Goal: Task Accomplishment & Management: Manage account settings

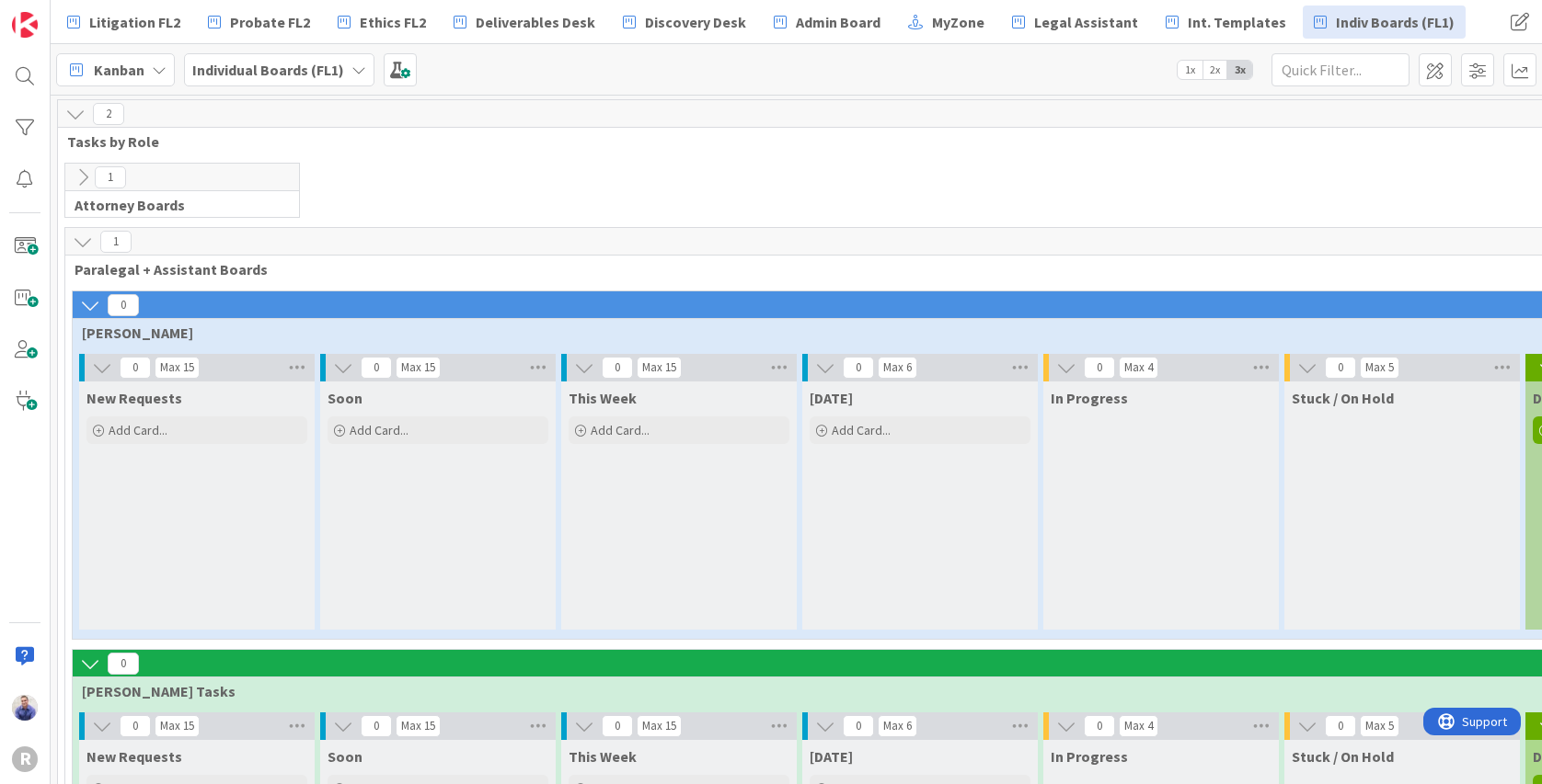
scroll to position [602, 344]
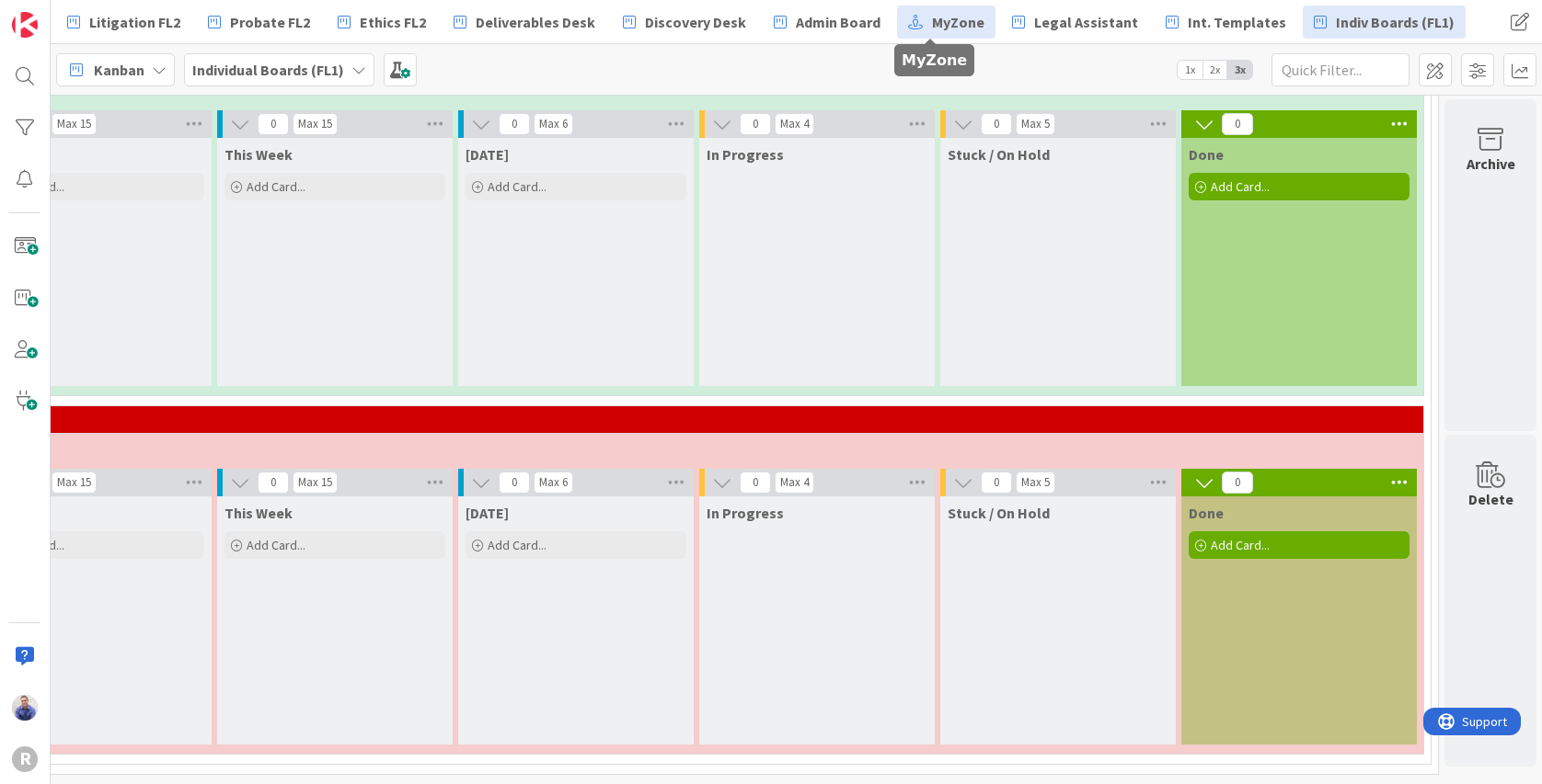
click at [941, 28] on span "MyZone" at bounding box center [958, 22] width 52 height 22
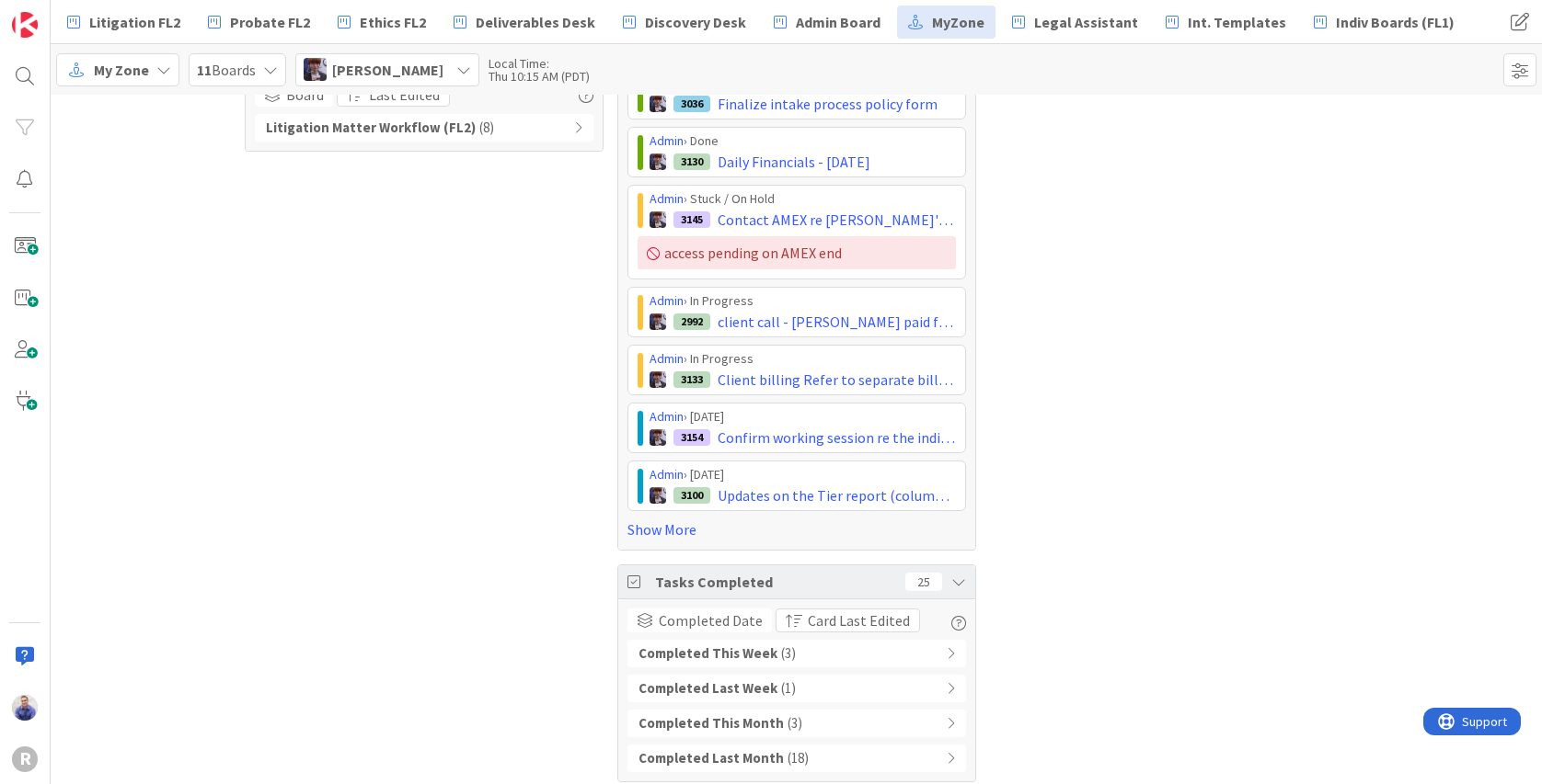
scroll to position [314, 0]
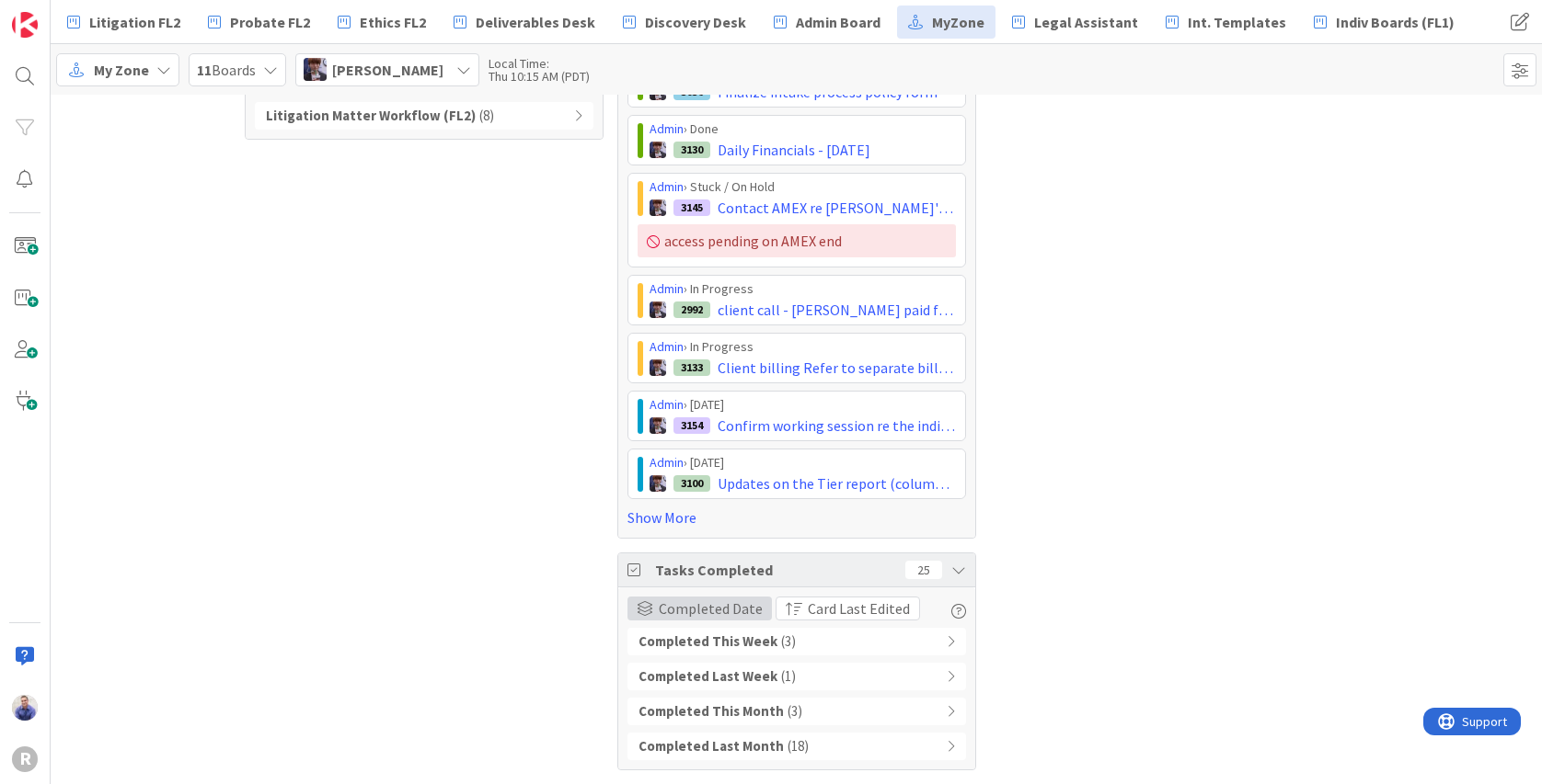
click at [741, 609] on span "Completed Date" at bounding box center [711, 608] width 104 height 22
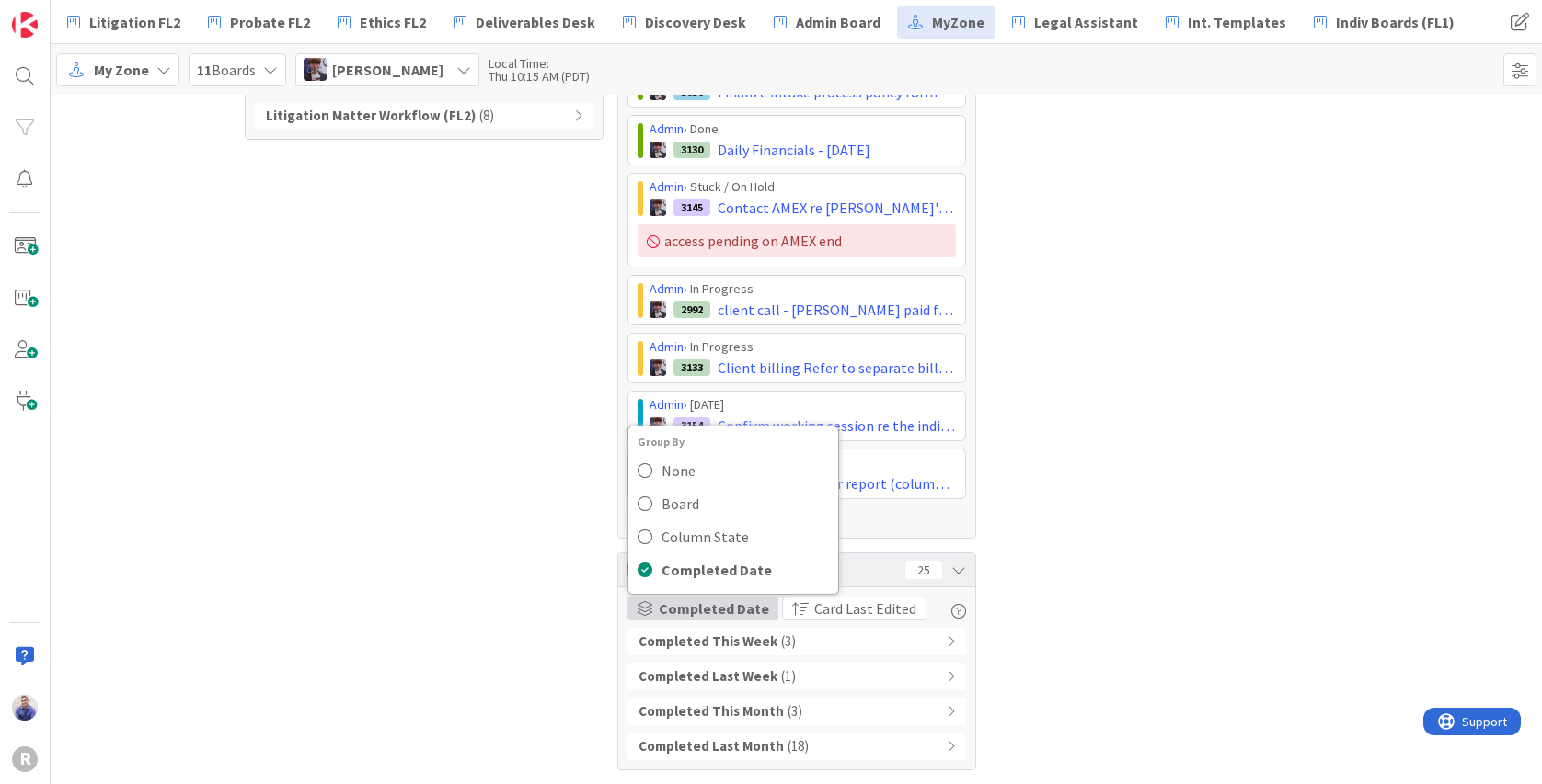
click at [1089, 607] on div "Cards 7 Due Date Last Edited Overdue ( 1 ) No Due Dates ( 6 )" at bounding box center [1169, 282] width 359 height 975
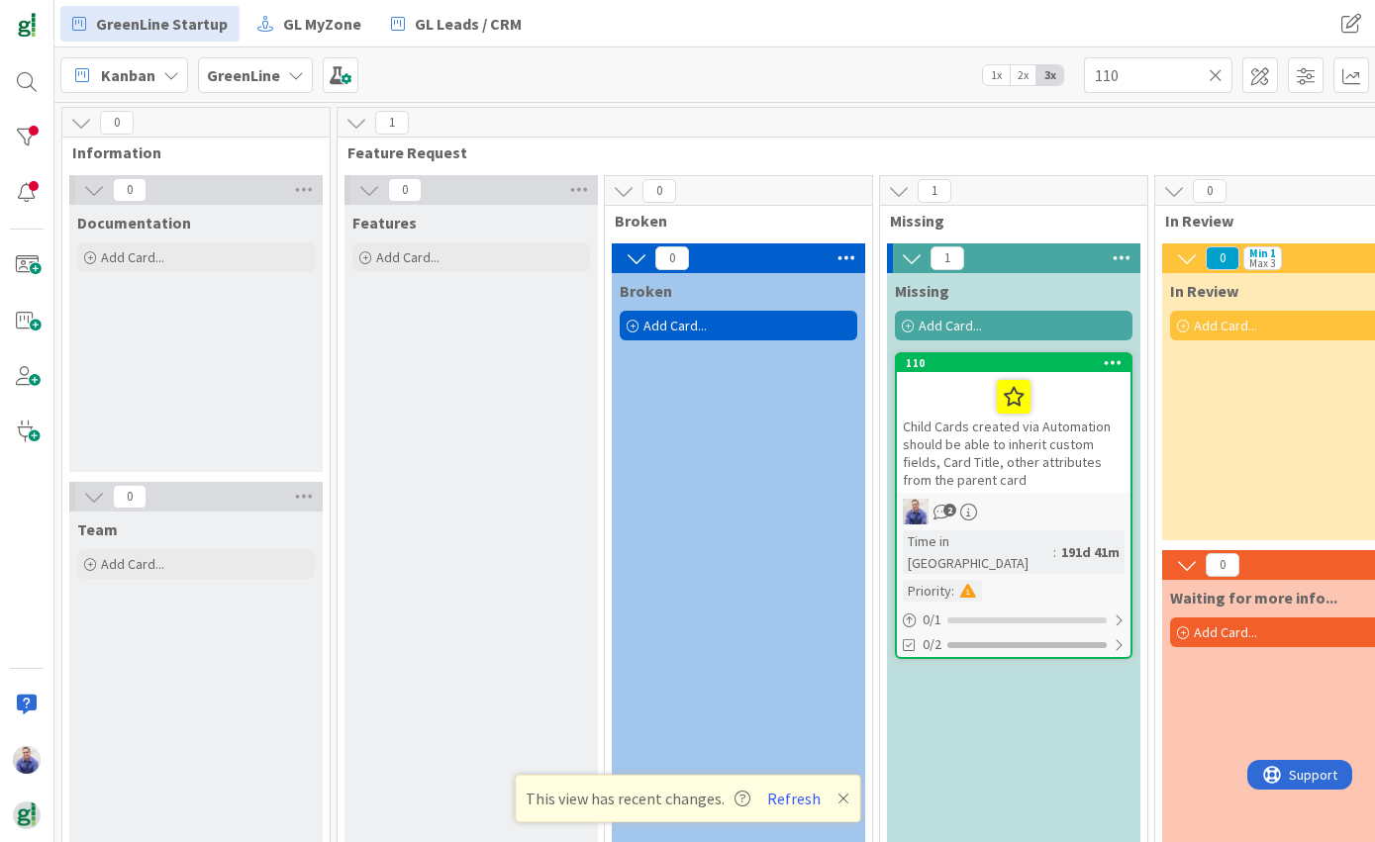
scroll to position [0, 840]
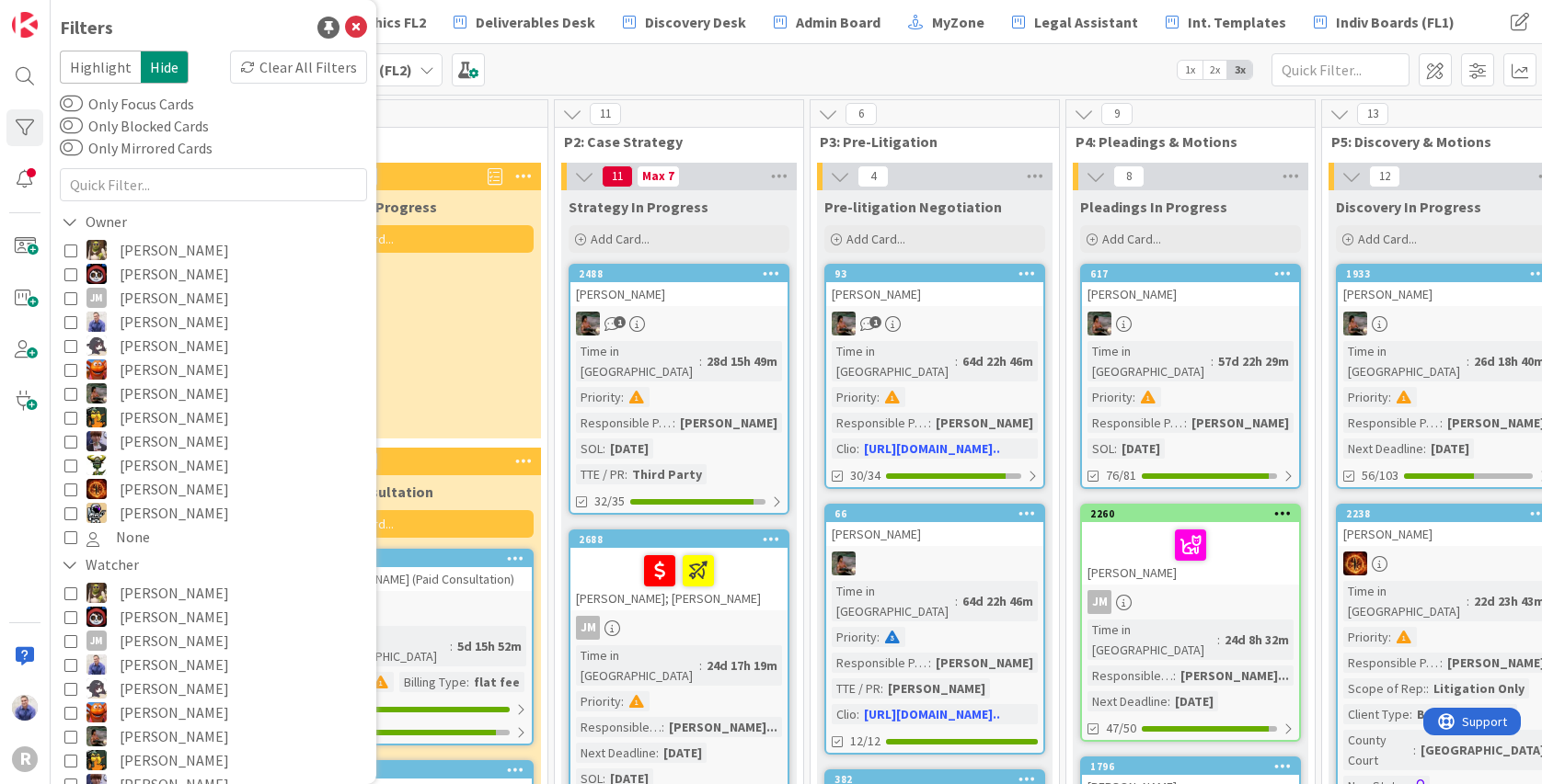
scroll to position [0, 1404]
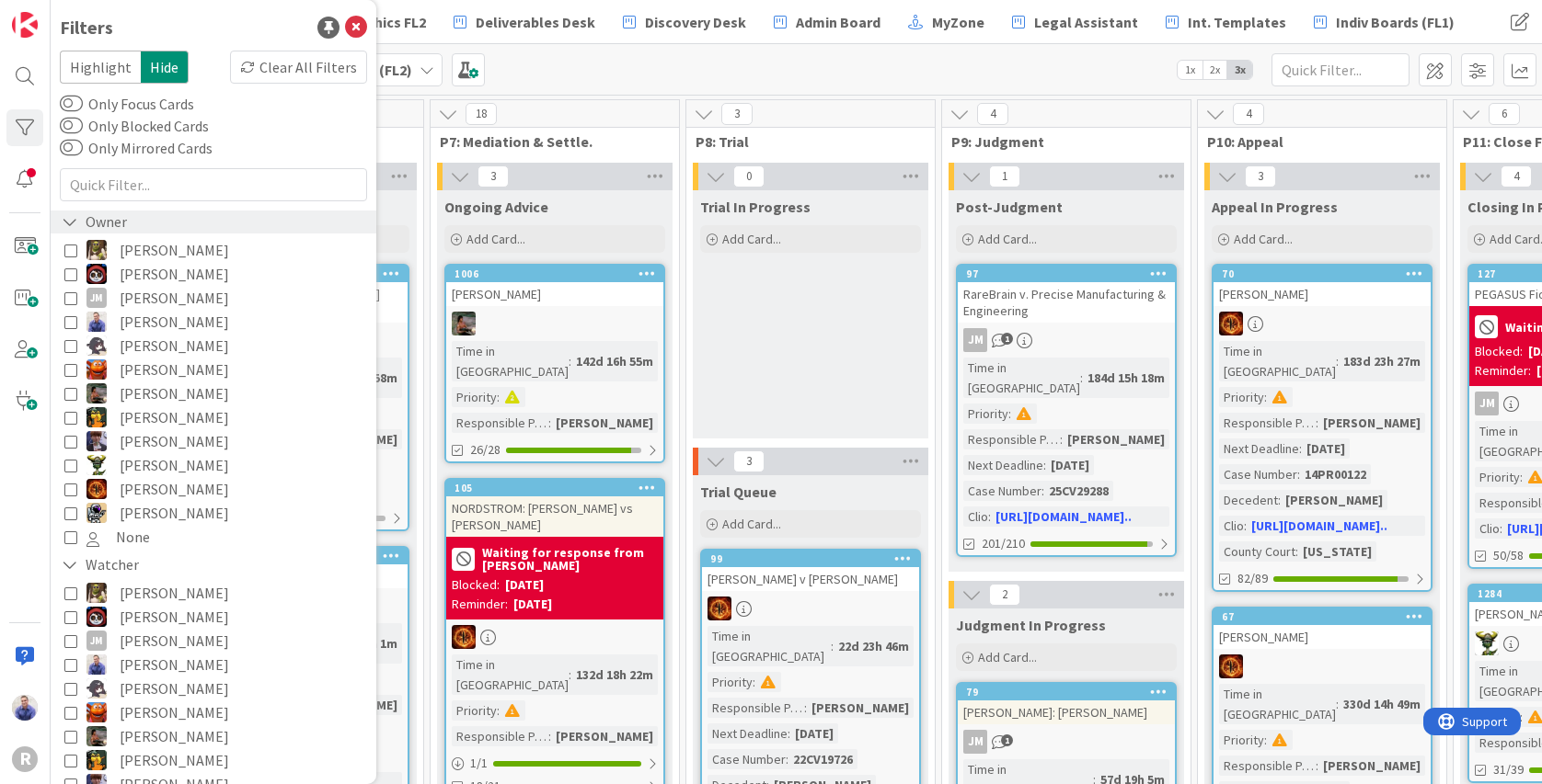
click at [74, 218] on icon at bounding box center [70, 222] width 17 height 16
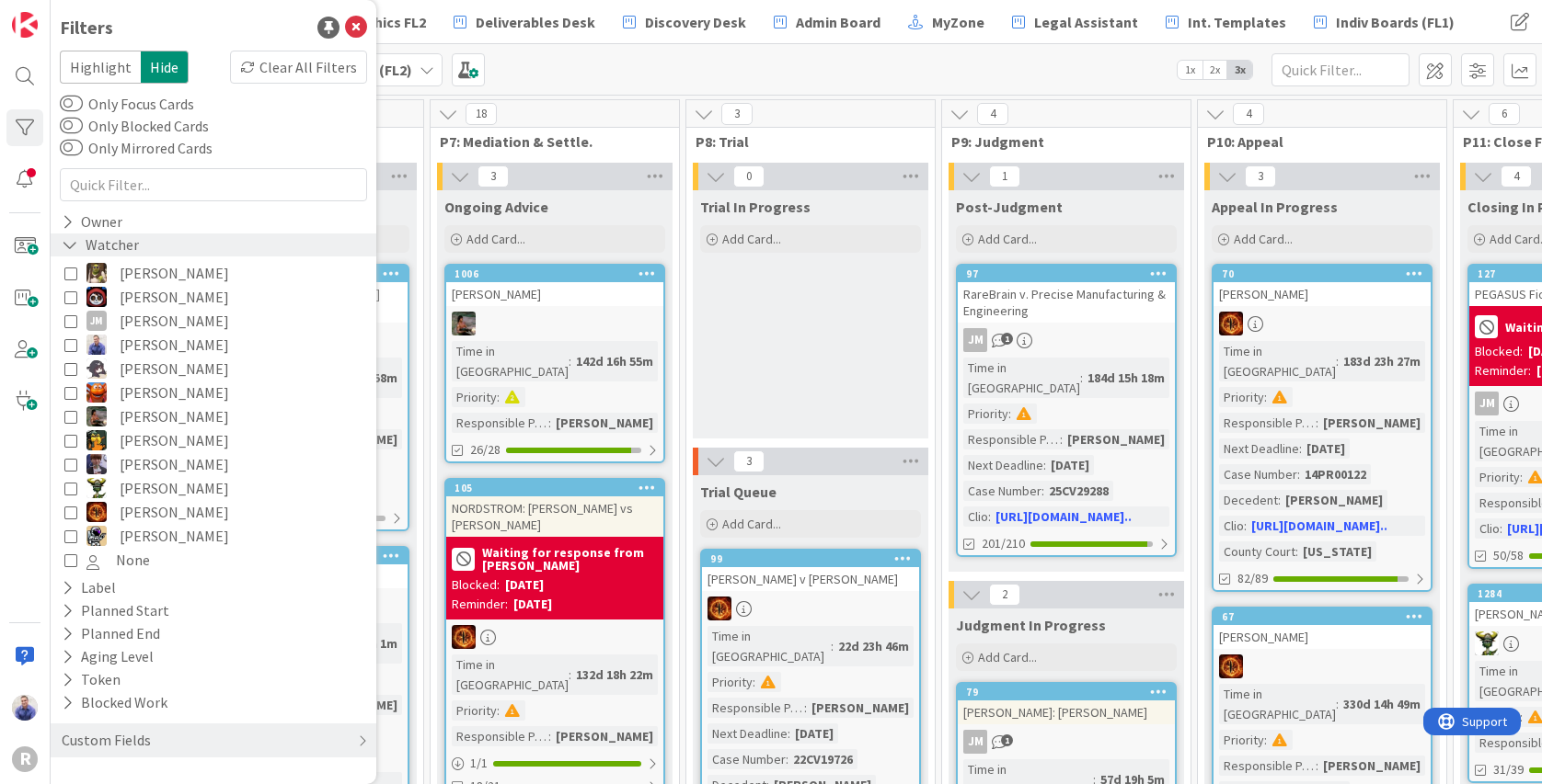
click at [67, 245] on icon at bounding box center [70, 244] width 17 height 16
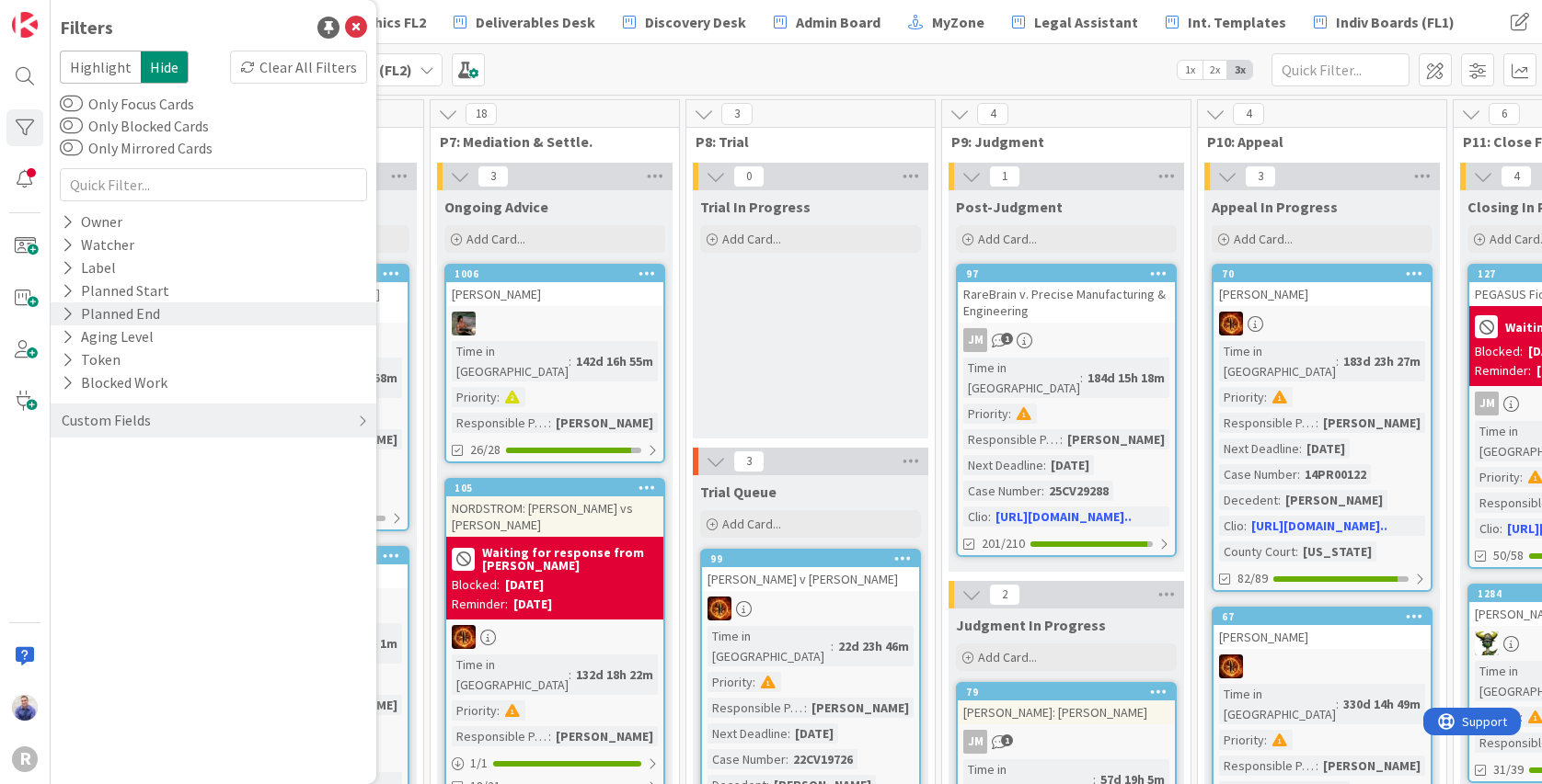
click at [72, 317] on icon at bounding box center [67, 314] width 12 height 16
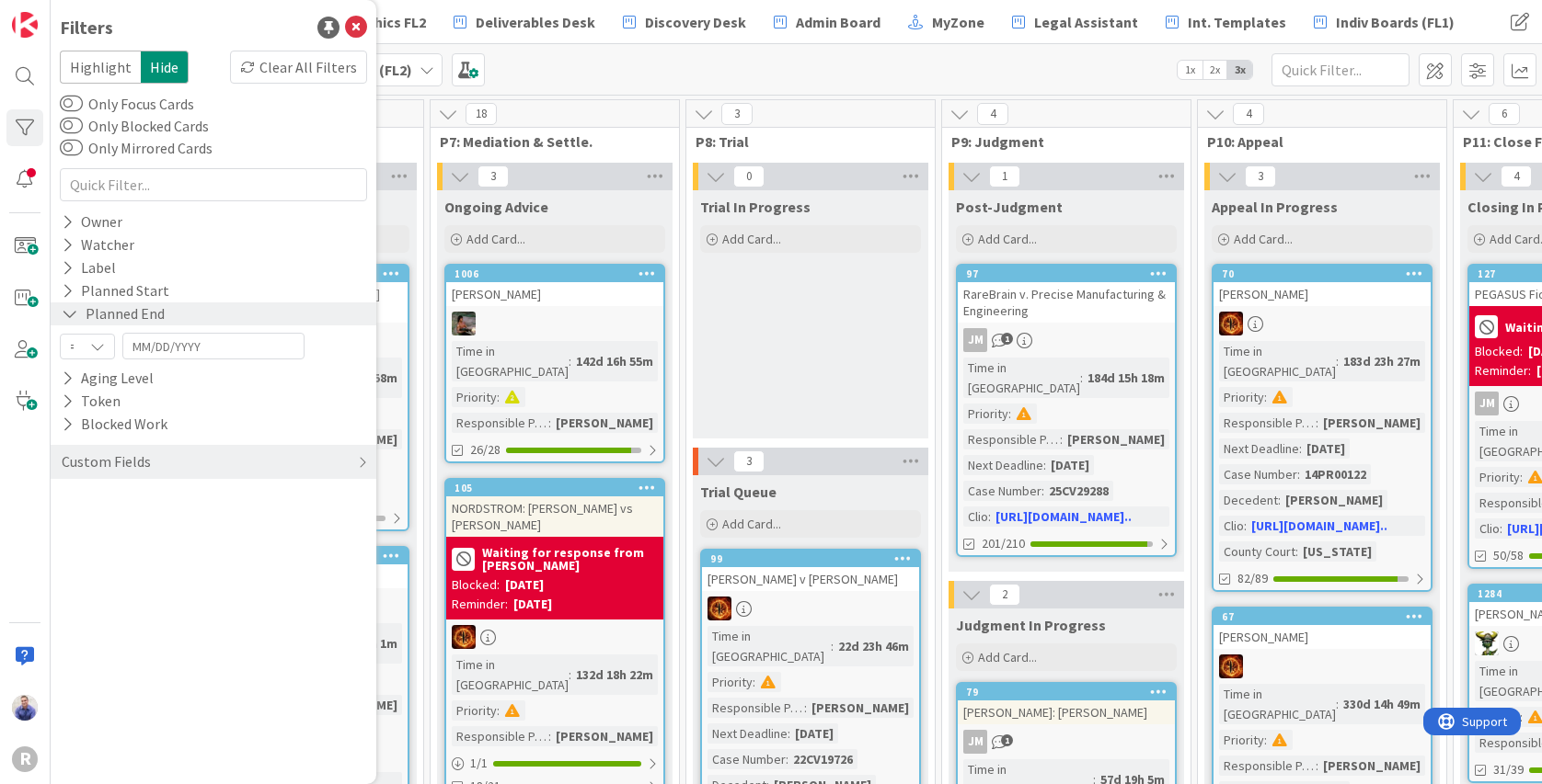
click at [72, 317] on icon at bounding box center [70, 314] width 17 height 16
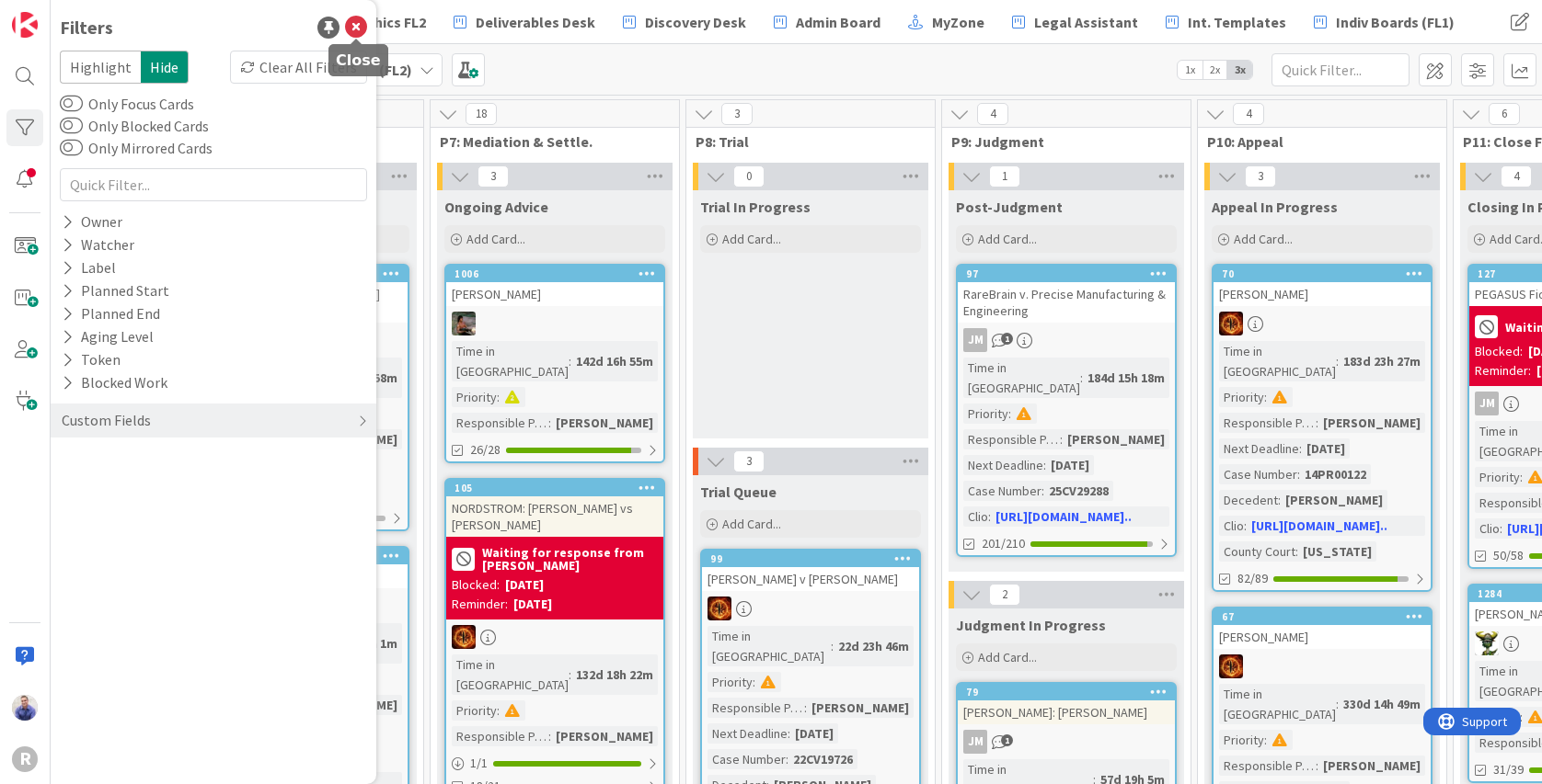
click at [353, 26] on icon at bounding box center [356, 28] width 22 height 22
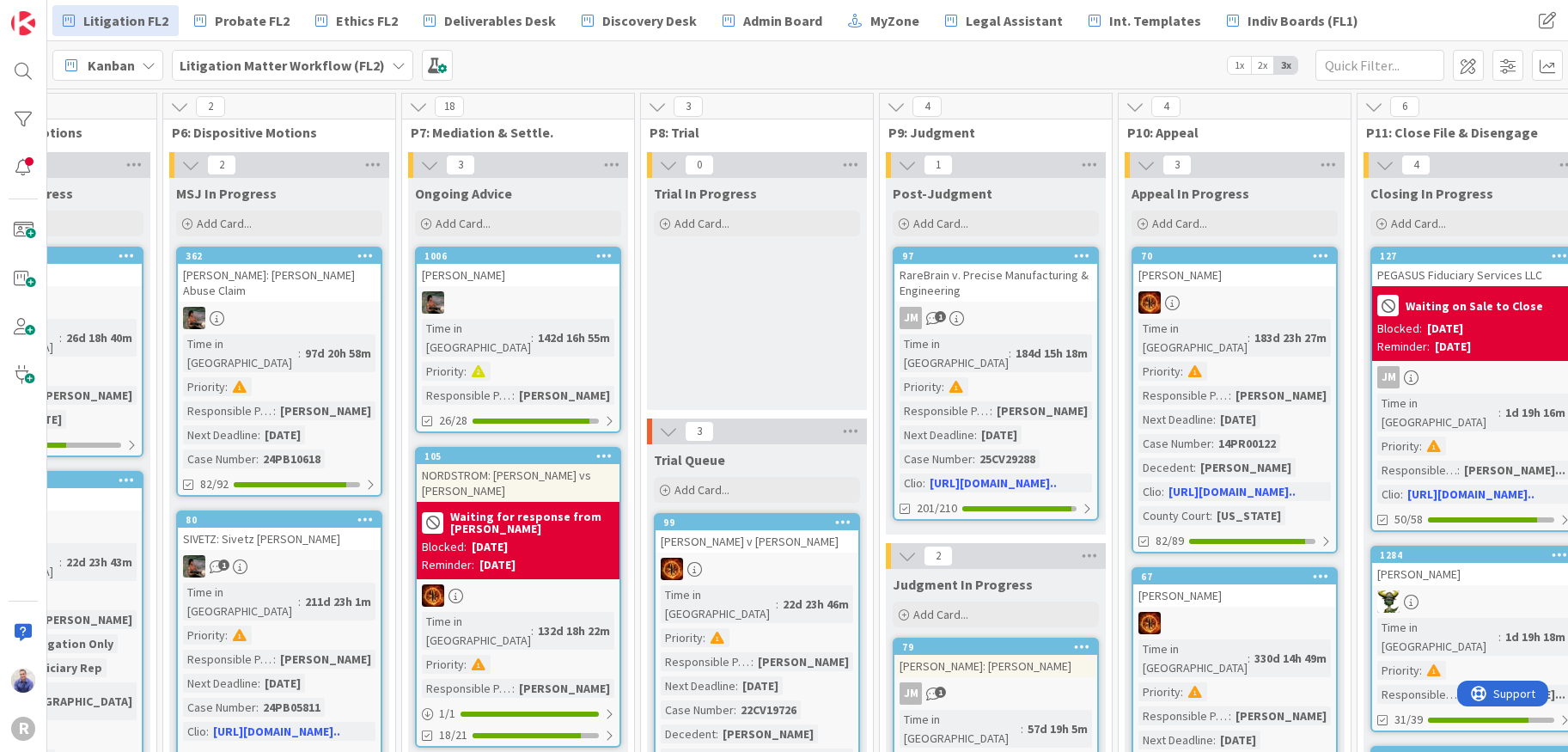
click at [1241, 64] on span "1x" at bounding box center [1239, 65] width 23 height 17
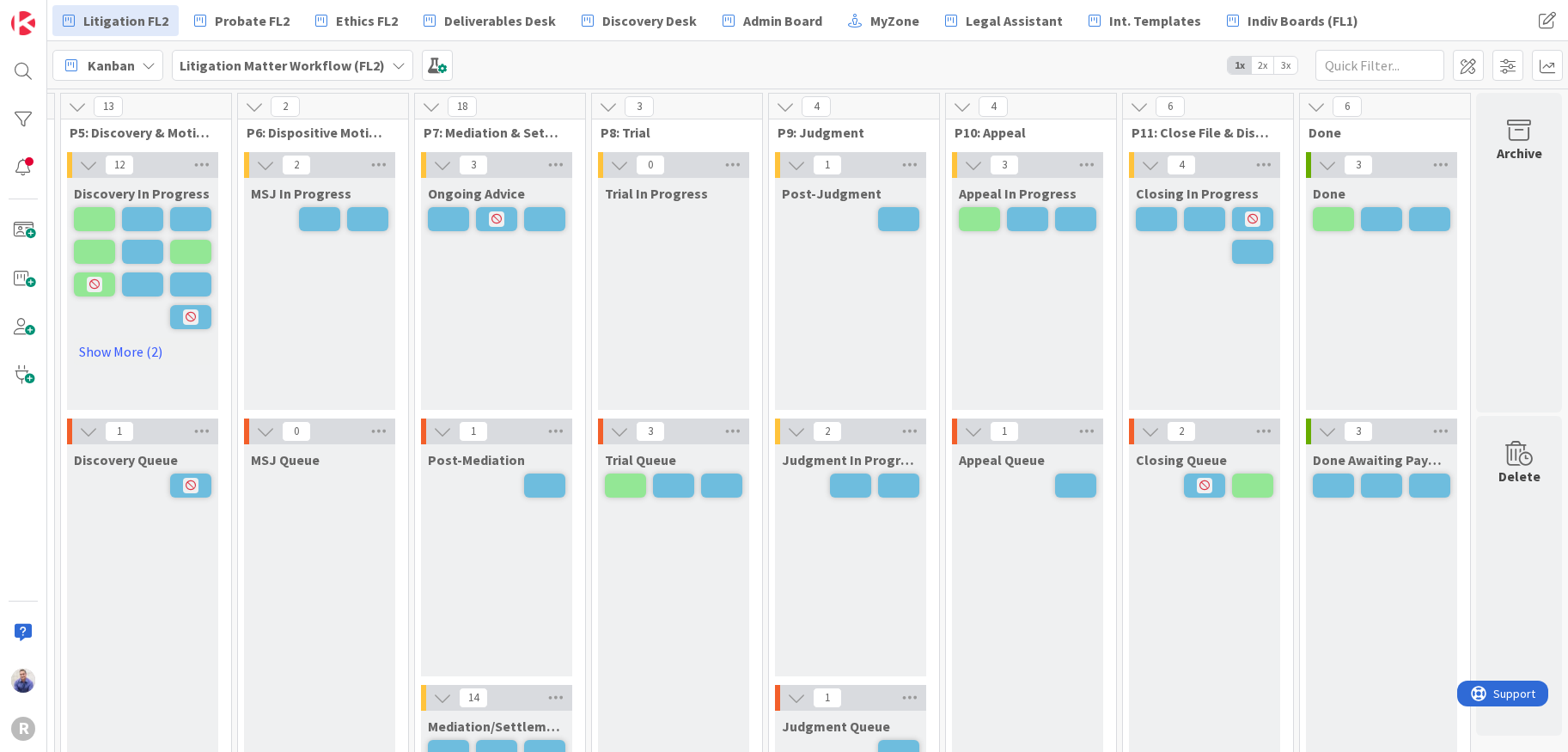
scroll to position [0, 973]
click at [22, 123] on div at bounding box center [23, 120] width 35 height 35
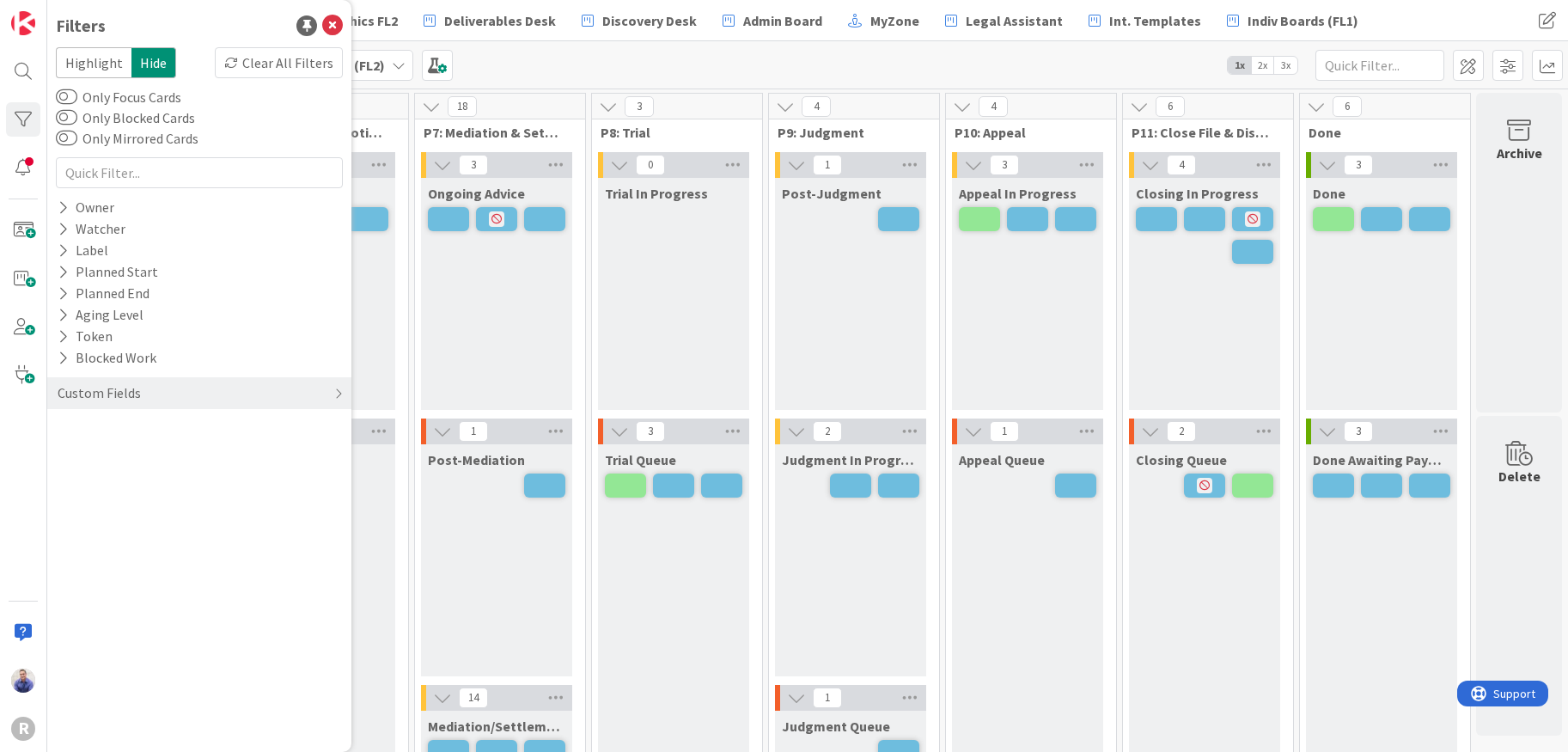
click at [207, 28] on div "Filters" at bounding box center [199, 26] width 287 height 26
click at [66, 251] on icon at bounding box center [63, 250] width 11 height 15
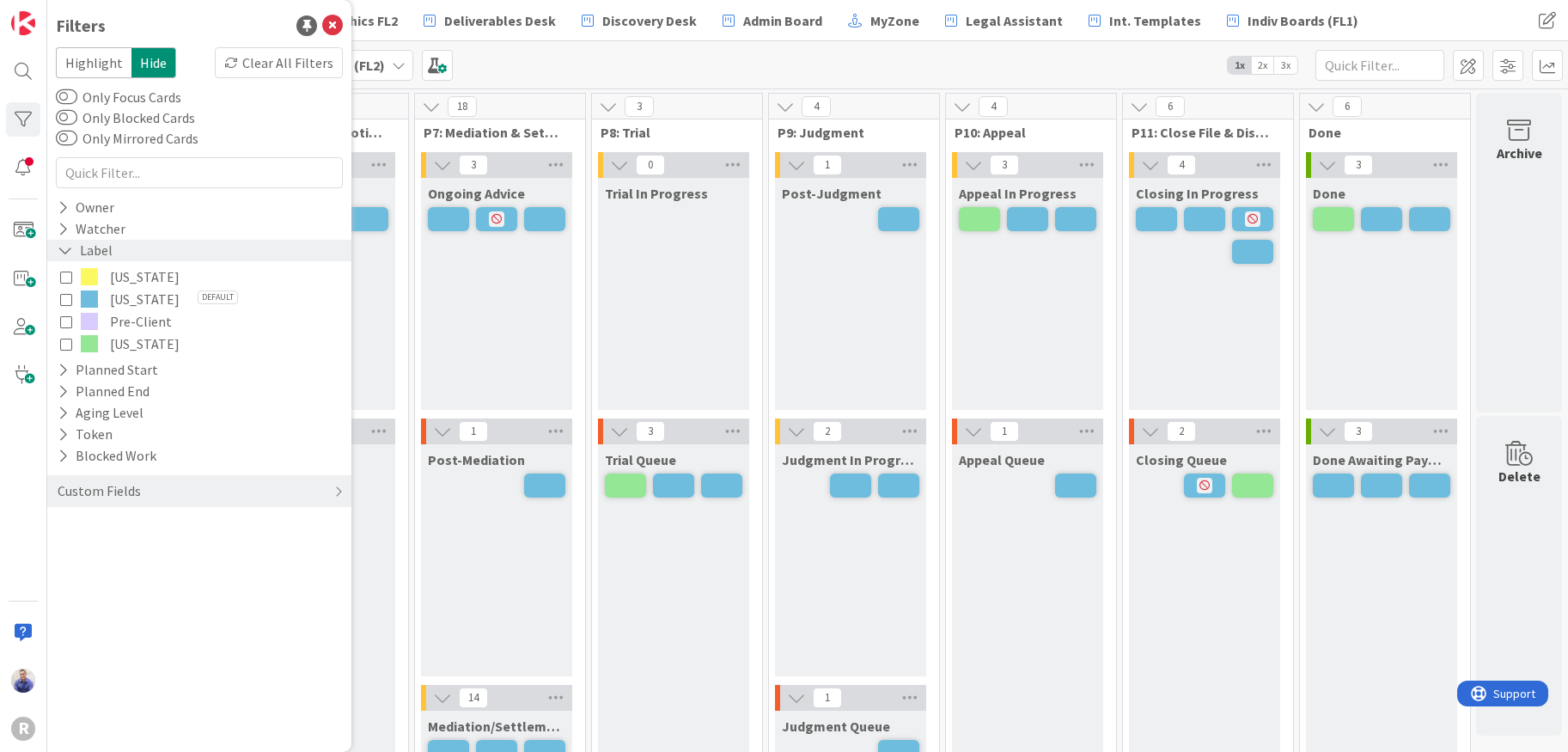
click at [60, 252] on icon at bounding box center [65, 250] width 16 height 15
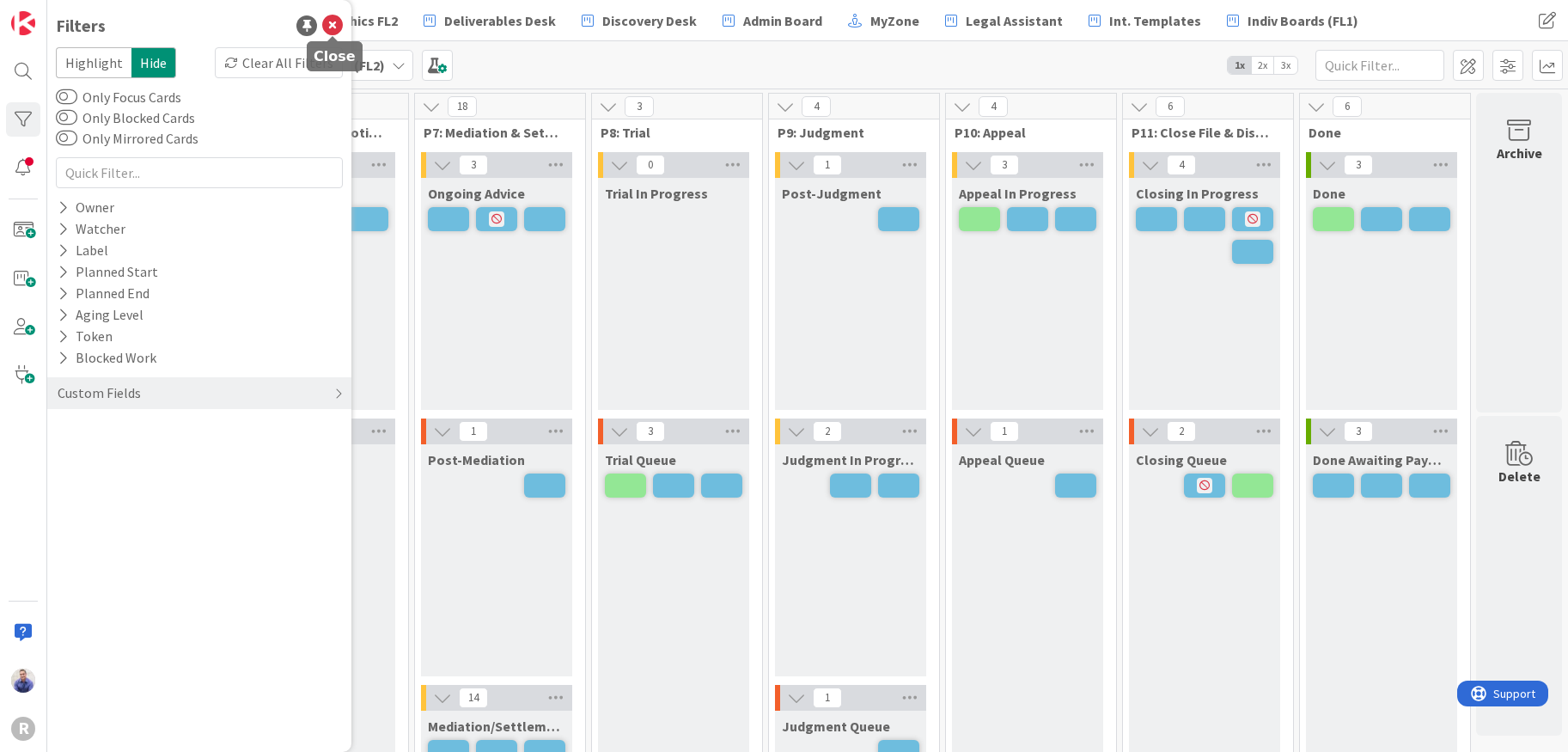
click at [338, 34] on icon at bounding box center [333, 26] width 21 height 21
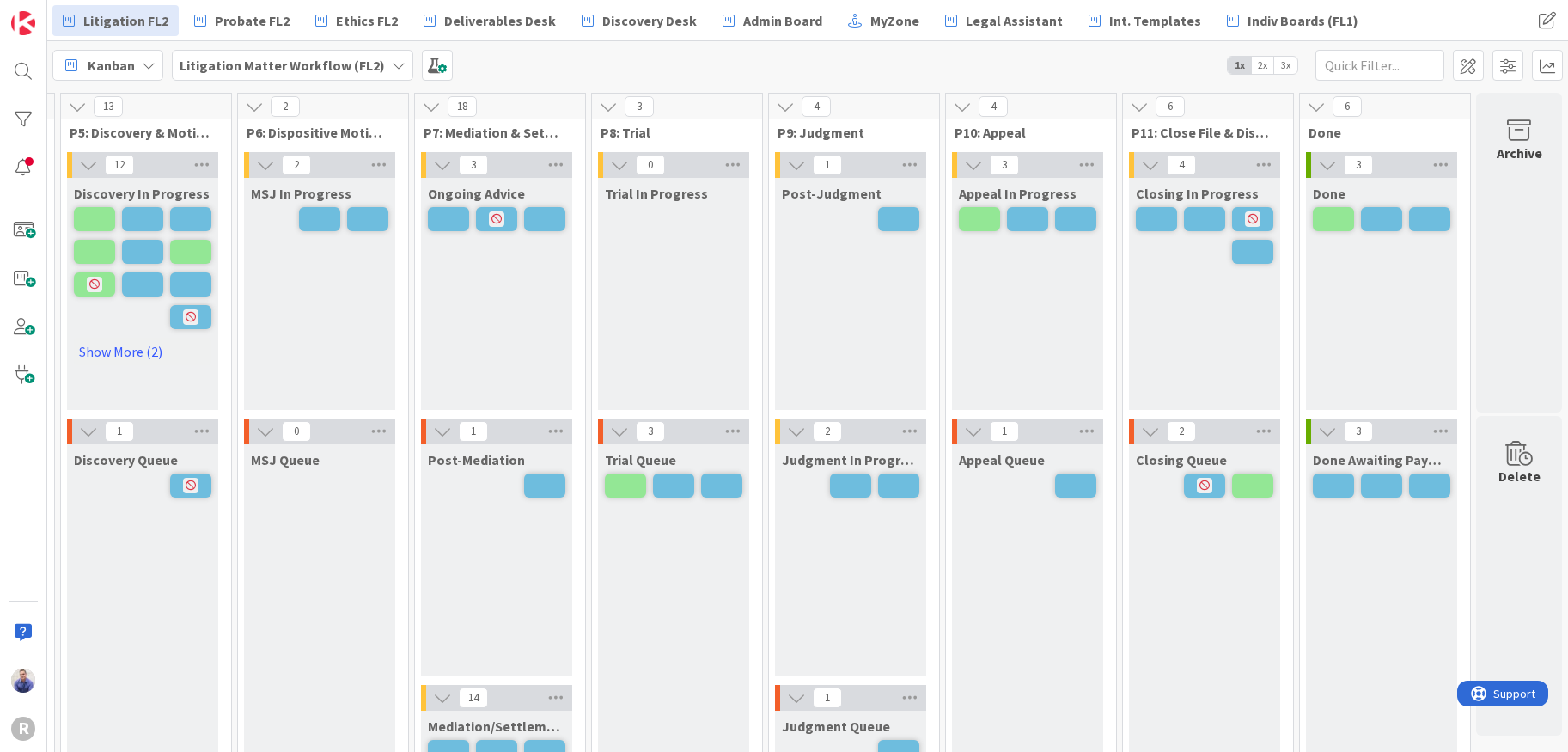
scroll to position [221, 973]
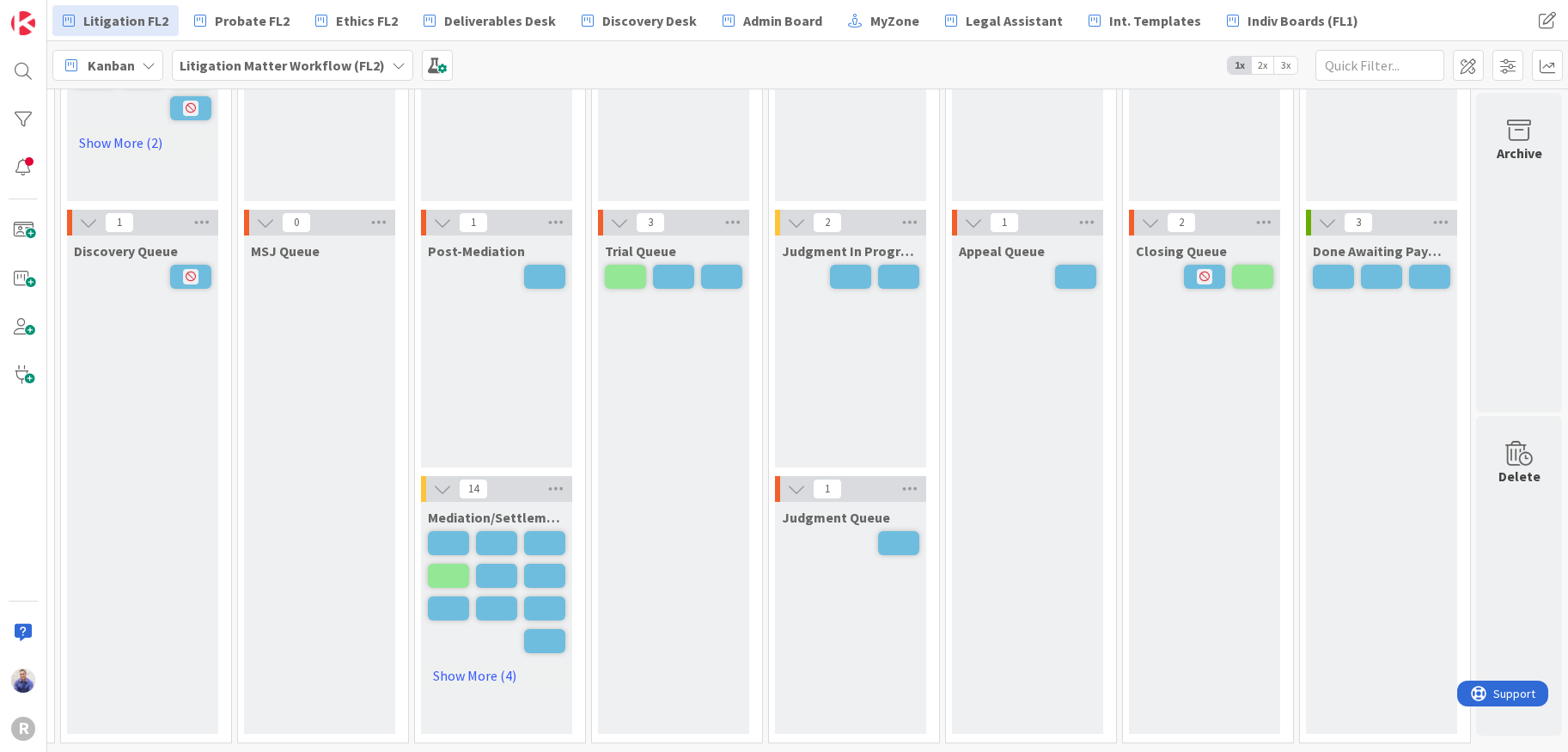
drag, startPoint x: 392, startPoint y: 664, endPoint x: 405, endPoint y: 622, distance: 44.0
click at [428, 662] on link "Show More (4)" at bounding box center [497, 676] width 137 height 28
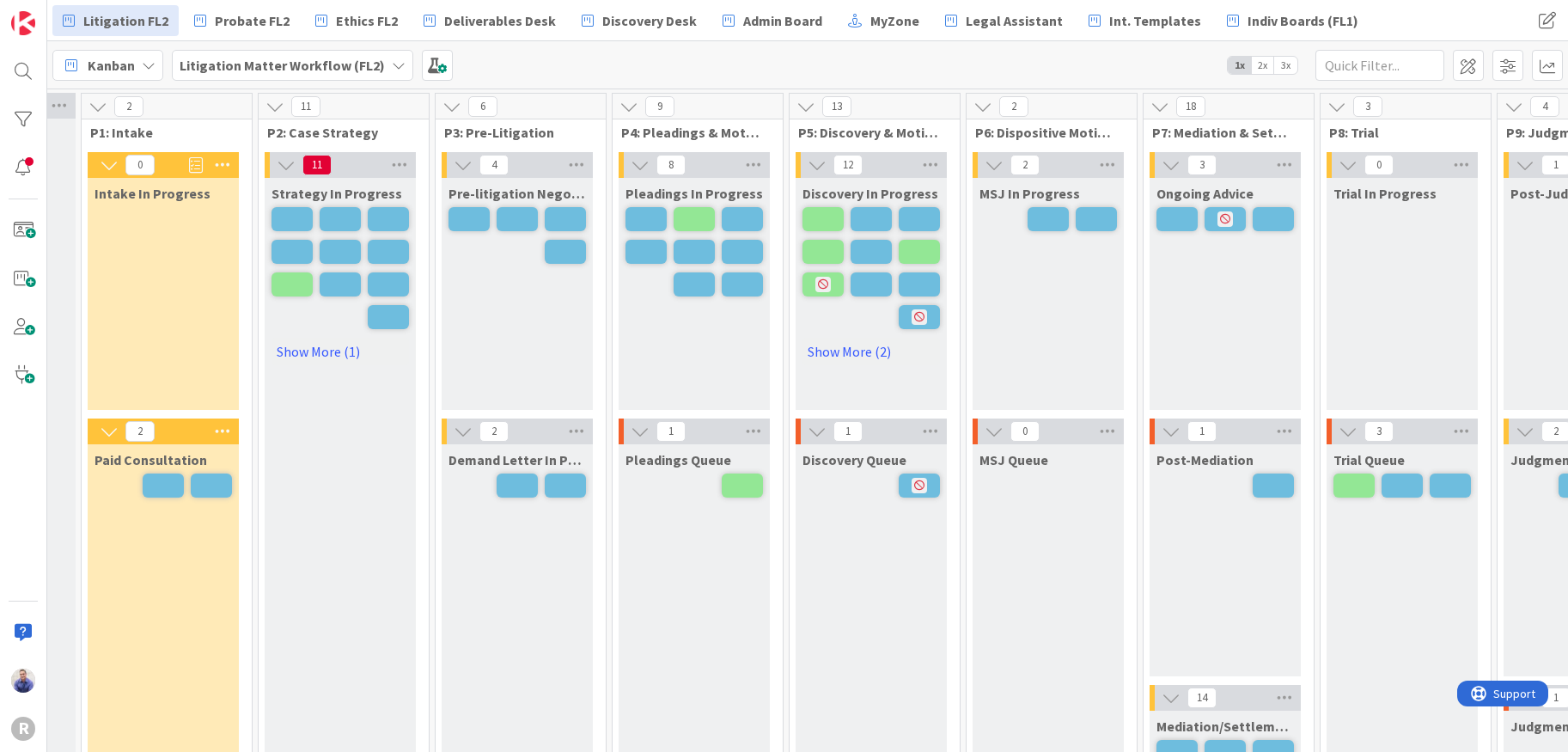
scroll to position [0, 133]
